Goal: Use online tool/utility: Utilize a website feature to perform a specific function

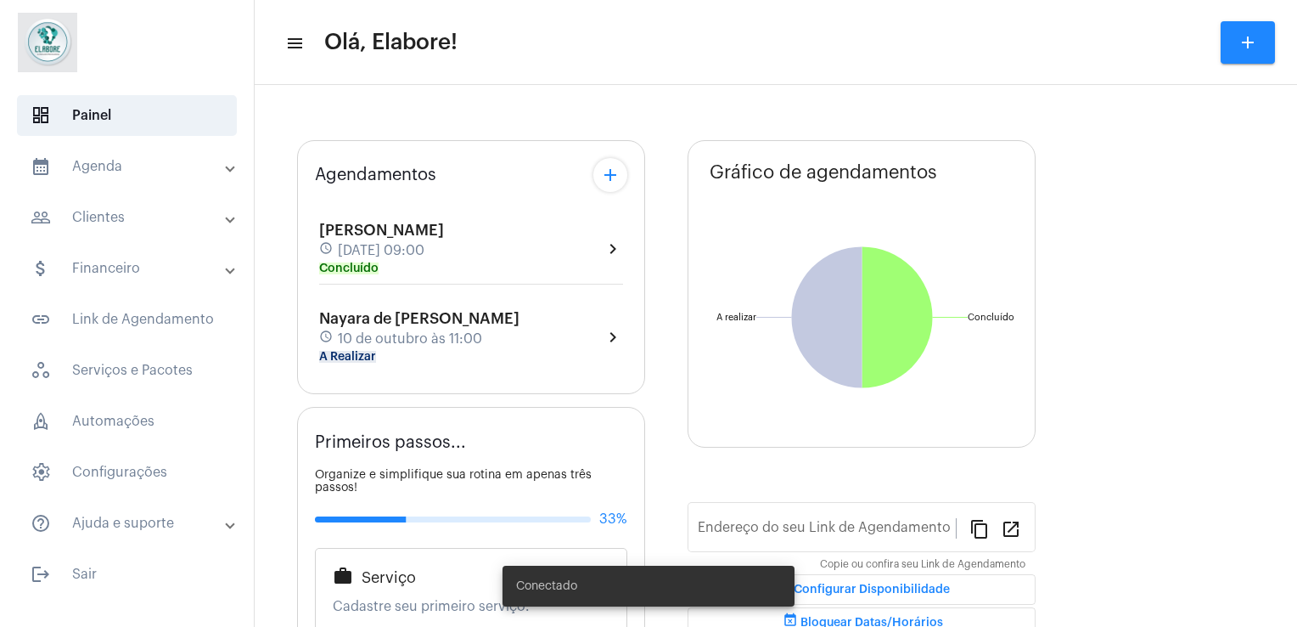
click at [377, 347] on div "Nayara de Lima Soares schedule 10 de outubro às 11:00 A Realizar" at bounding box center [419, 336] width 200 height 53
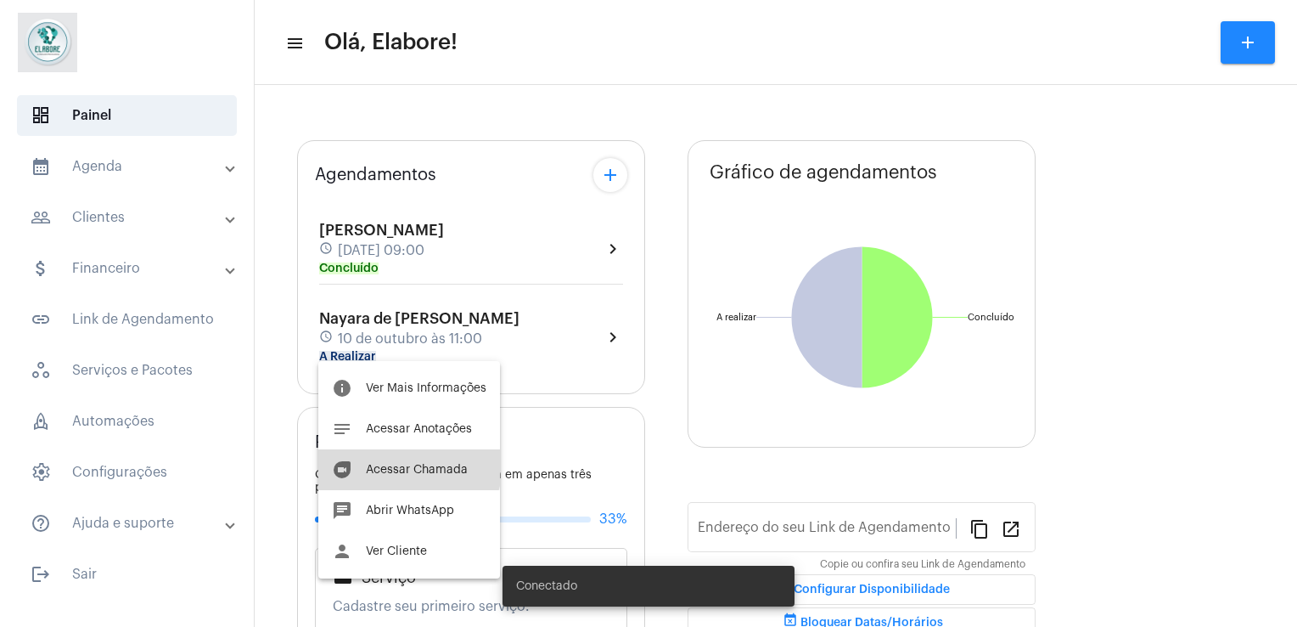
click at [403, 467] on span "Acessar Chamada" at bounding box center [417, 470] width 102 height 12
